Goal: Task Accomplishment & Management: Manage account settings

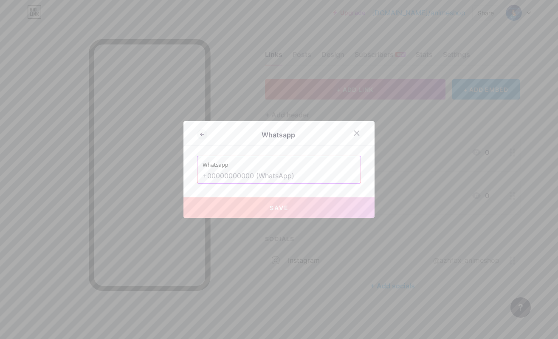
click at [245, 176] on input "text" at bounding box center [279, 176] width 153 height 14
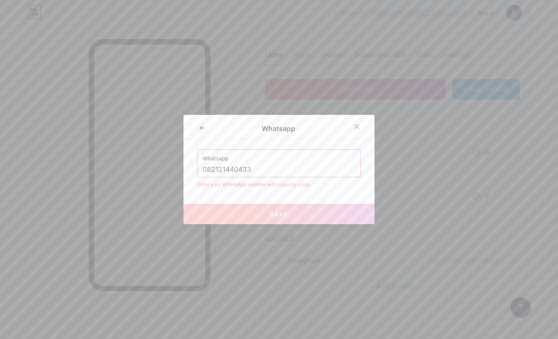
click at [204, 167] on input "082121440433" at bounding box center [279, 169] width 153 height 14
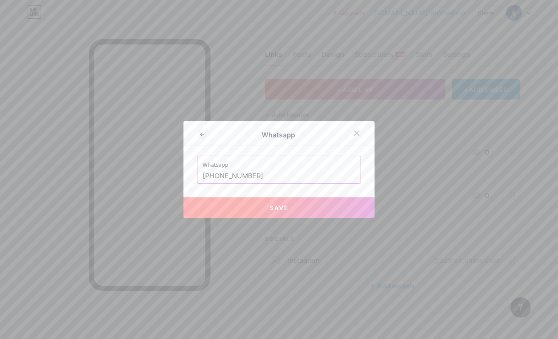
click at [249, 205] on button "Save" at bounding box center [278, 207] width 191 height 20
type input "[URL][DOMAIN_NAME][PHONE_NUMBER]"
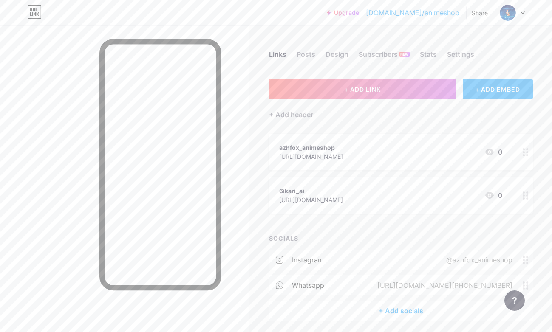
click at [522, 152] on icon at bounding box center [525, 152] width 6 height 8
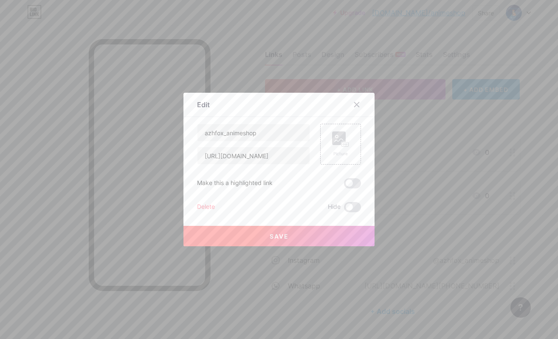
click at [337, 142] on rect at bounding box center [339, 138] width 14 height 14
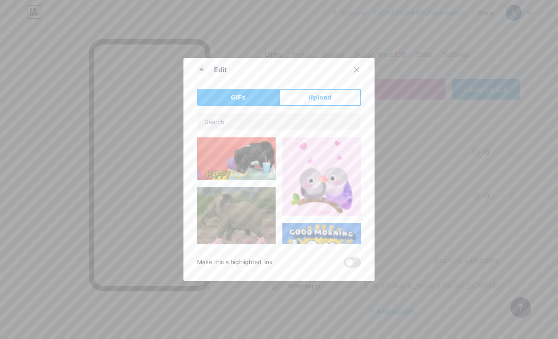
click at [297, 93] on button "Upload" at bounding box center [320, 97] width 82 height 17
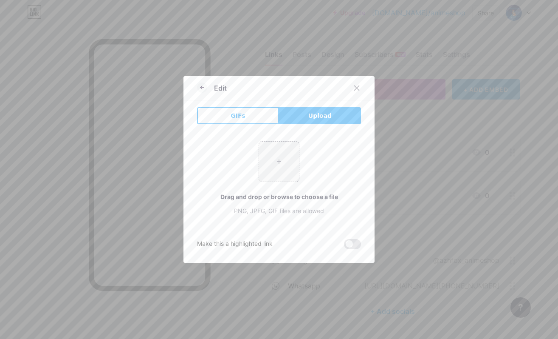
click at [278, 167] on input "file" at bounding box center [279, 161] width 40 height 40
type input "C:\fakepath\anime_shopazh.png"
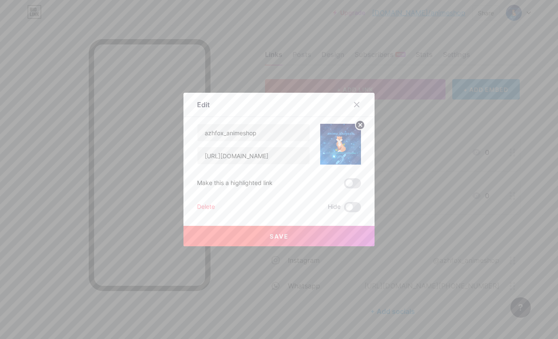
click at [344, 183] on span at bounding box center [352, 183] width 17 height 10
click at [344, 185] on input "checkbox" at bounding box center [344, 185] width 0 height 0
click at [349, 183] on span at bounding box center [352, 183] width 17 height 10
click at [344, 185] on input "checkbox" at bounding box center [344, 185] width 0 height 0
click at [325, 237] on button "Save" at bounding box center [278, 236] width 191 height 20
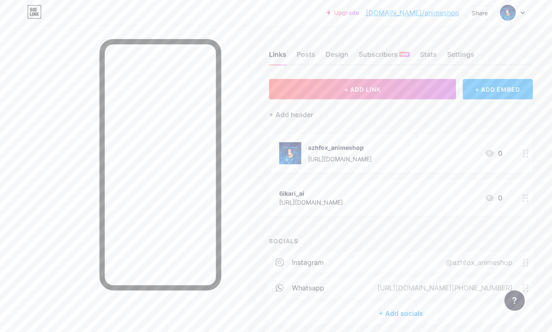
click at [518, 201] on div at bounding box center [525, 198] width 14 height 37
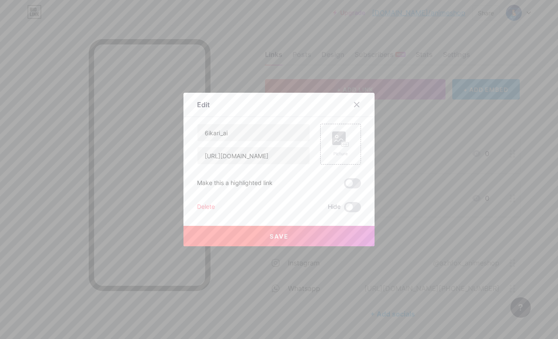
click at [354, 103] on icon at bounding box center [356, 104] width 7 height 7
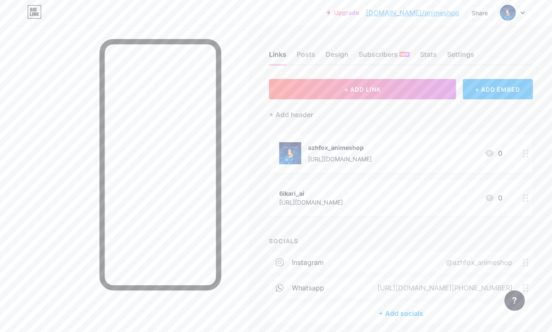
click at [466, 90] on div "+ ADD EMBED" at bounding box center [498, 89] width 70 height 20
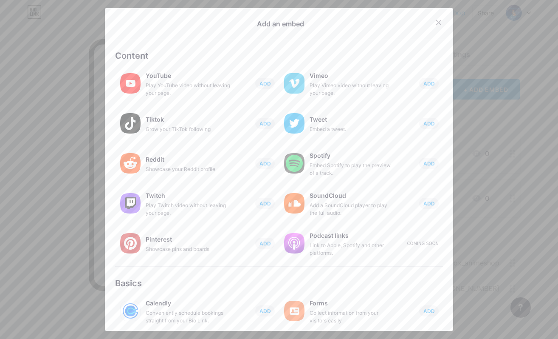
click at [436, 20] on icon at bounding box center [438, 22] width 7 height 7
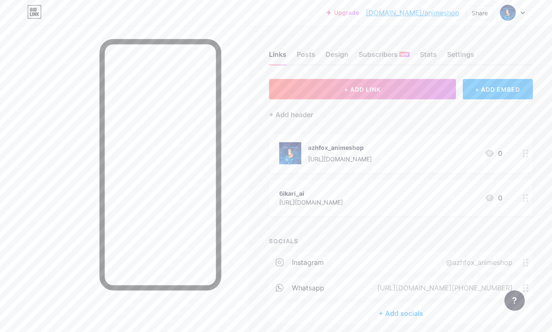
click at [356, 95] on button "+ ADD LINK" at bounding box center [362, 89] width 187 height 20
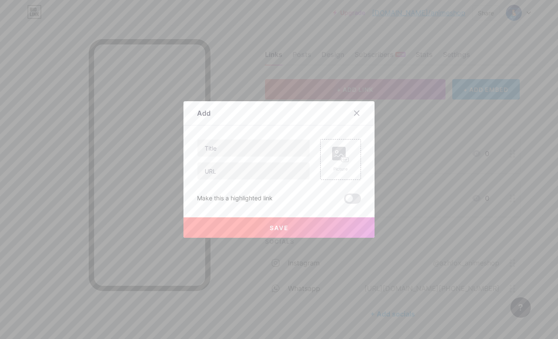
click at [359, 109] on div at bounding box center [356, 112] width 15 height 15
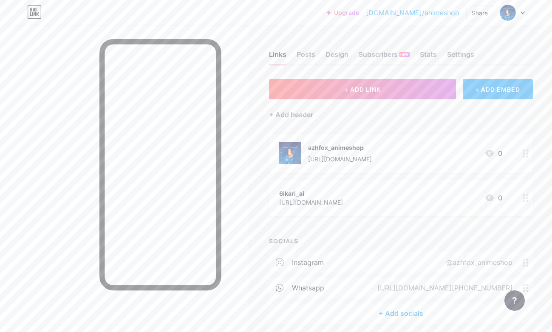
click at [305, 51] on div "Posts" at bounding box center [305, 56] width 19 height 15
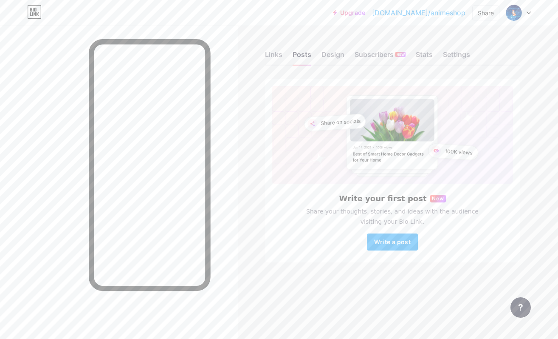
click at [399, 237] on button "Write a post" at bounding box center [392, 241] width 51 height 17
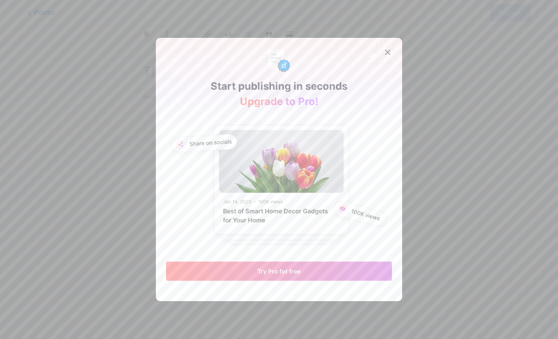
click at [386, 46] on div at bounding box center [387, 52] width 15 height 15
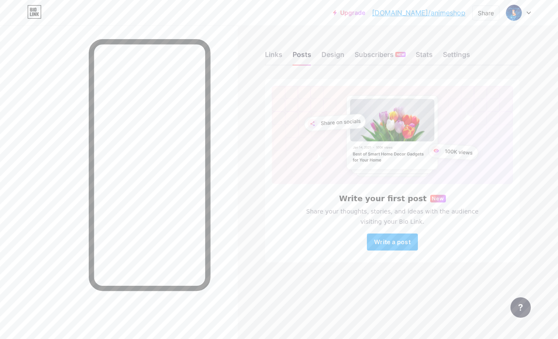
click at [322, 52] on div "Design" at bounding box center [333, 56] width 23 height 15
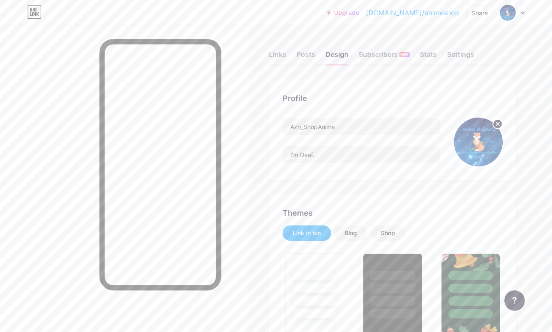
click at [365, 52] on div "Subscribers NEW" at bounding box center [383, 56] width 51 height 15
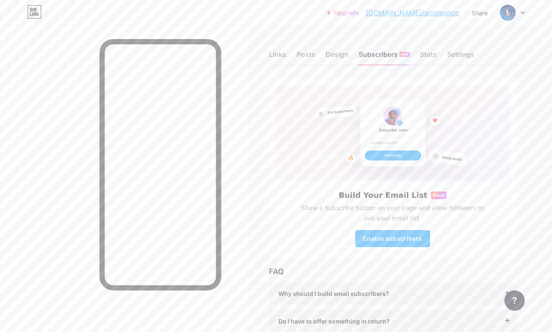
click at [428, 12] on link "[DOMAIN_NAME]/animeshop" at bounding box center [412, 13] width 93 height 10
click at [271, 58] on div "Links" at bounding box center [277, 56] width 17 height 15
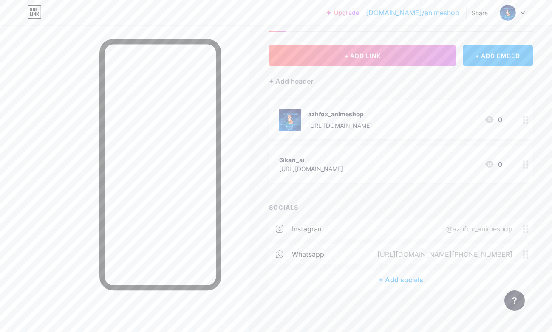
click at [522, 251] on icon at bounding box center [525, 255] width 6 height 8
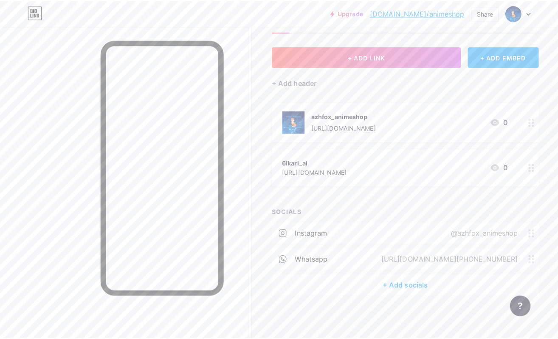
scroll to position [27, 0]
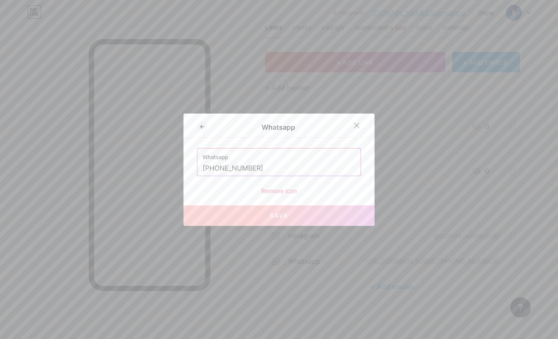
click at [289, 187] on div "Remove icon" at bounding box center [279, 190] width 164 height 9
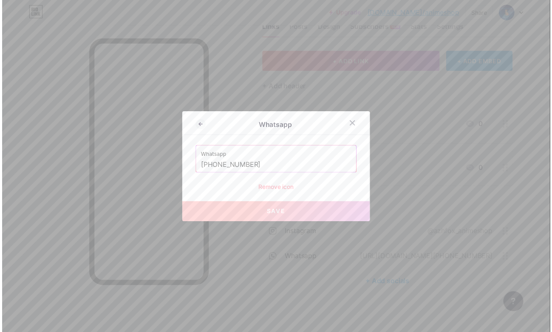
scroll to position [34, 0]
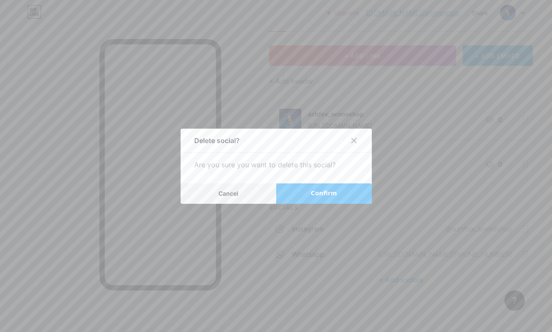
click at [292, 192] on button "Confirm" at bounding box center [324, 193] width 96 height 20
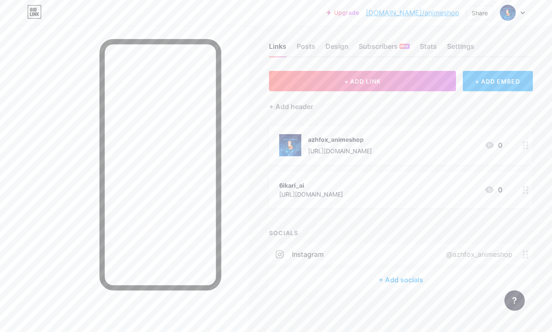
click at [401, 280] on div "+ Add socials" at bounding box center [401, 280] width 264 height 20
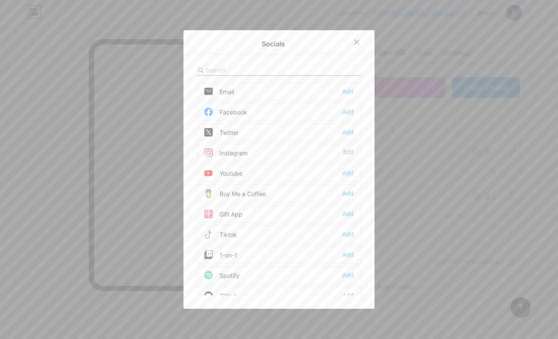
click at [342, 90] on div "Add" at bounding box center [347, 91] width 11 height 8
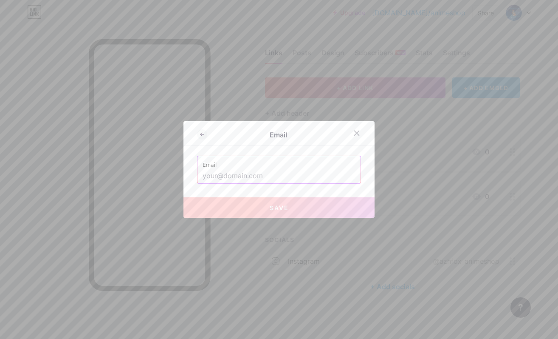
click at [264, 173] on input "text" at bounding box center [279, 176] width 153 height 14
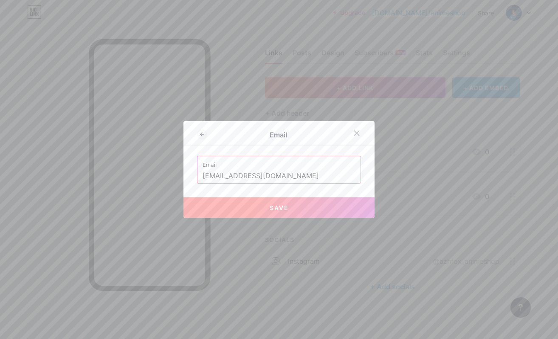
click at [259, 206] on button "Save" at bounding box center [278, 207] width 191 height 20
type input "mailto:[EMAIL_ADDRESS][DOMAIN_NAME]"
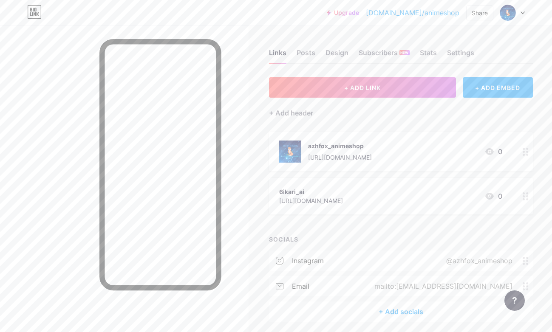
click at [510, 280] on div "email mailto:[EMAIL_ADDRESS][DOMAIN_NAME]" at bounding box center [401, 286] width 264 height 20
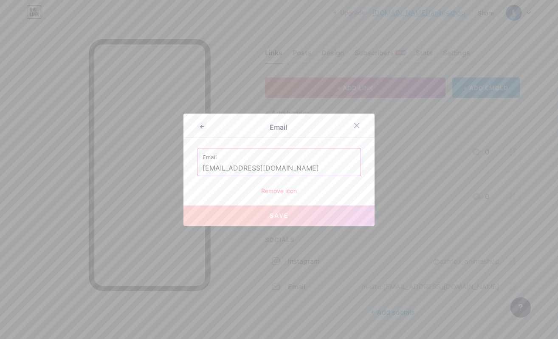
click at [226, 158] on label "Email" at bounding box center [279, 154] width 153 height 13
click at [356, 123] on icon at bounding box center [356, 125] width 7 height 7
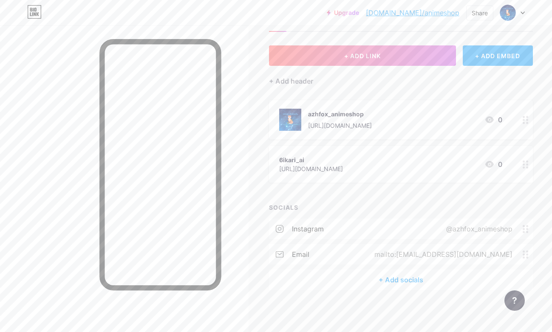
click at [376, 253] on div "email mailto:[EMAIL_ADDRESS][DOMAIN_NAME]" at bounding box center [401, 254] width 264 height 20
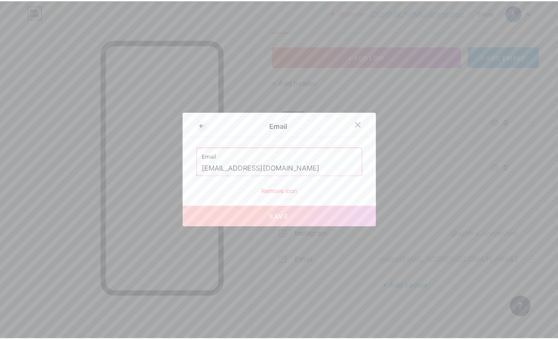
scroll to position [27, 0]
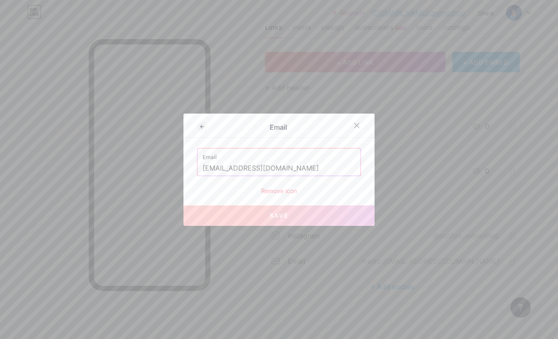
click at [360, 119] on div at bounding box center [361, 125] width 25 height 15
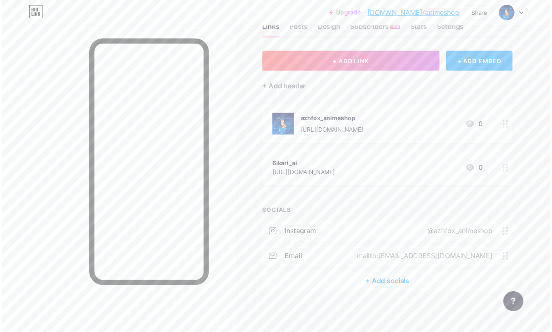
scroll to position [34, 0]
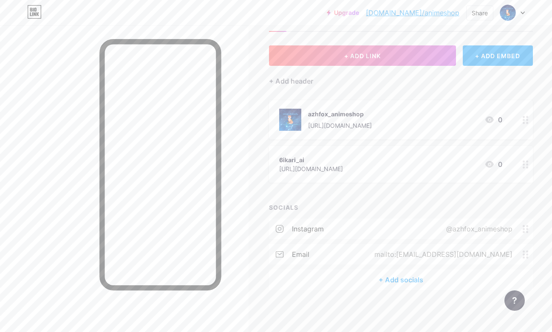
click at [382, 280] on div "+ Add socials" at bounding box center [401, 280] width 264 height 20
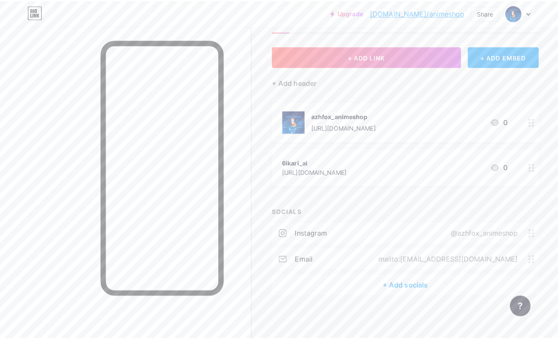
scroll to position [27, 0]
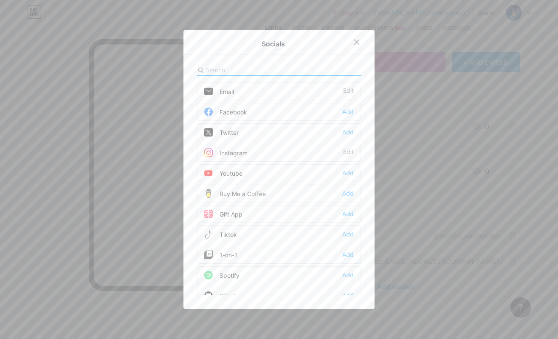
click at [238, 213] on div "Gift App" at bounding box center [223, 213] width 38 height 8
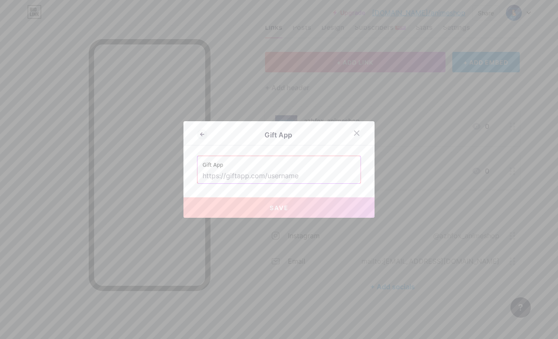
click at [356, 129] on div at bounding box center [356, 132] width 15 height 15
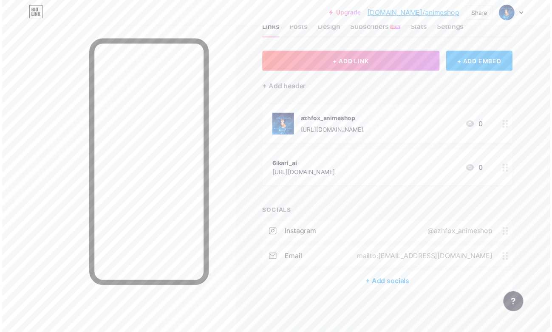
scroll to position [34, 0]
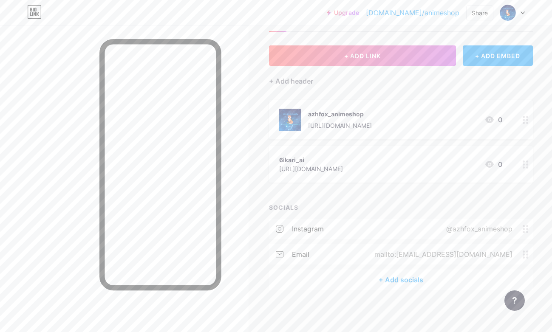
click at [404, 279] on div "+ Add socials" at bounding box center [401, 280] width 264 height 20
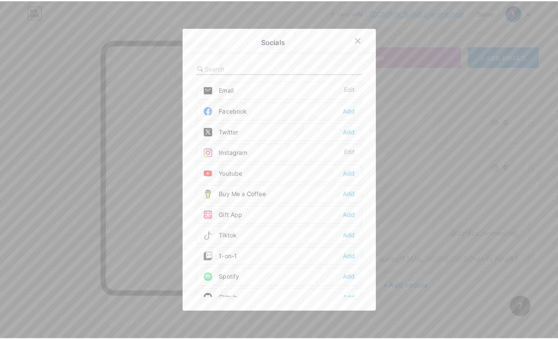
scroll to position [27, 0]
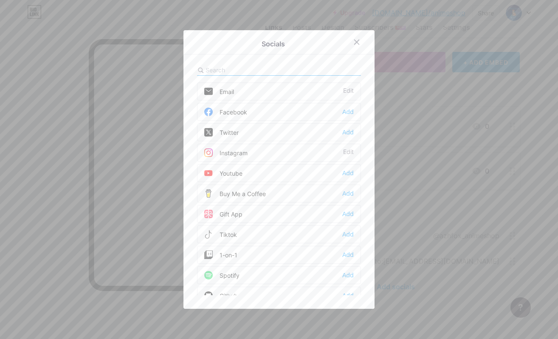
click at [246, 66] on input "text" at bounding box center [253, 69] width 94 height 9
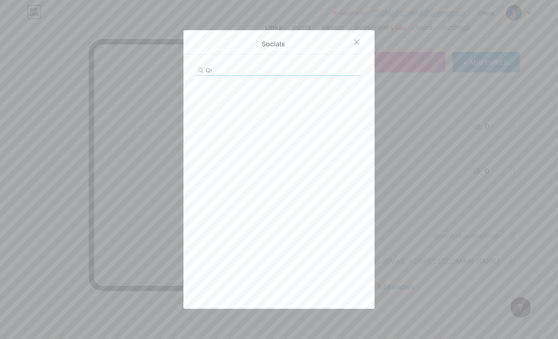
type input "Q"
type input "s"
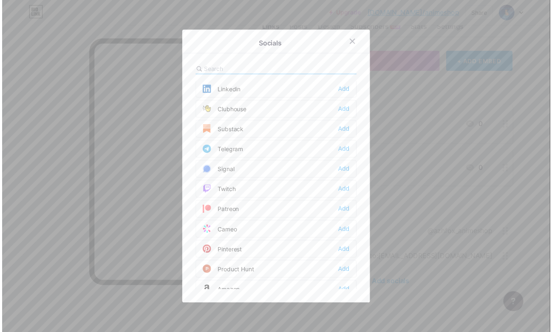
scroll to position [425, 0]
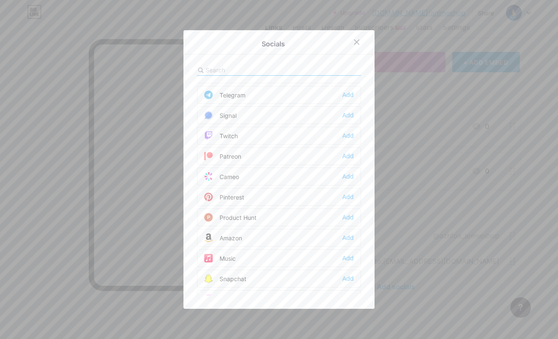
click at [409, 198] on div at bounding box center [279, 169] width 558 height 339
